Goal: Obtain resource: Obtain resource

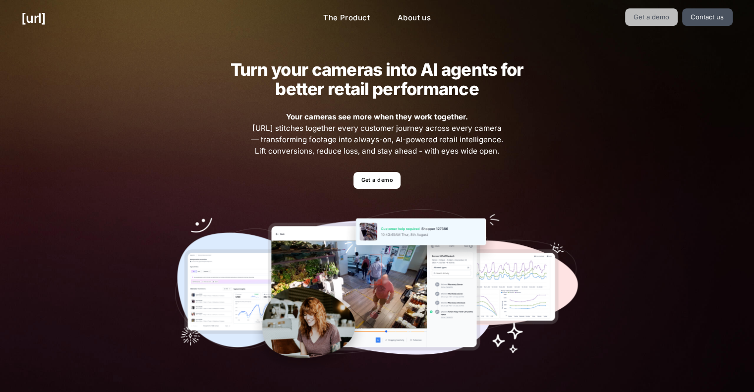
click at [638, 15] on link "Get a demo" at bounding box center [651, 16] width 53 height 17
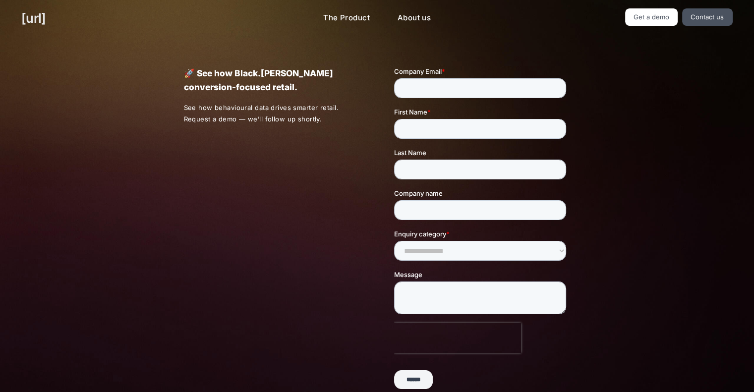
click at [46, 14] on link "[URL]" at bounding box center [33, 17] width 24 height 19
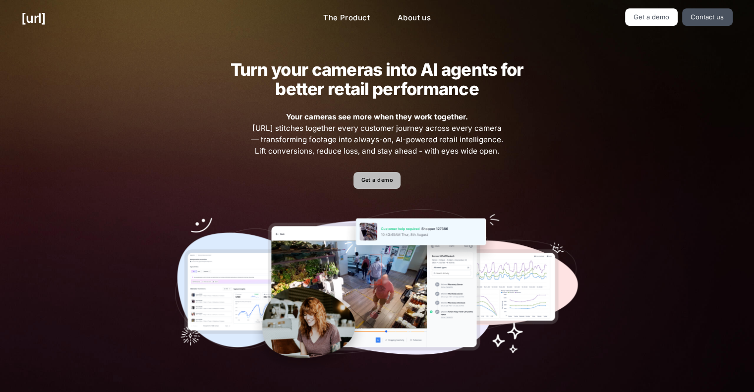
click at [369, 183] on link "Get a demo" at bounding box center [376, 180] width 47 height 17
